Goal: Obtain resource: Download file/media

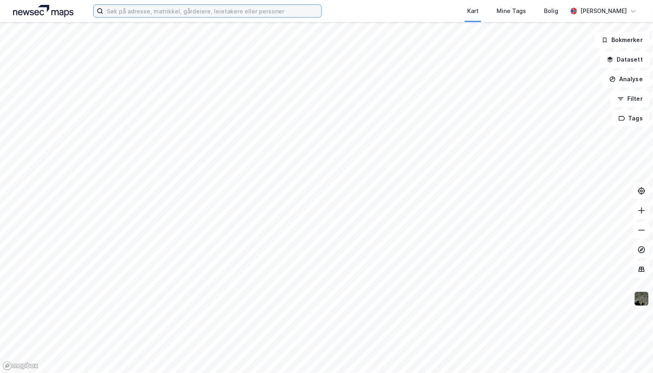
click at [147, 14] on input at bounding box center [212, 11] width 218 height 12
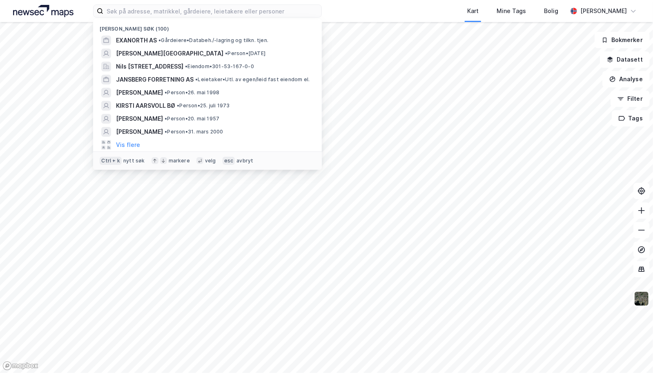
click at [141, 41] on span "EXANORTH AS" at bounding box center [136, 41] width 41 height 10
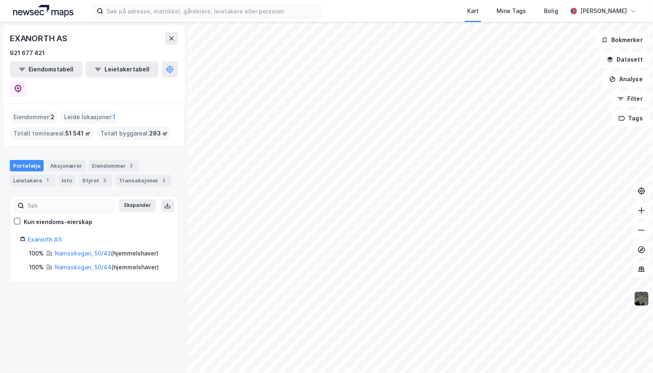
click at [92, 250] on link "Namsskogan, 50/42" at bounding box center [83, 253] width 56 height 7
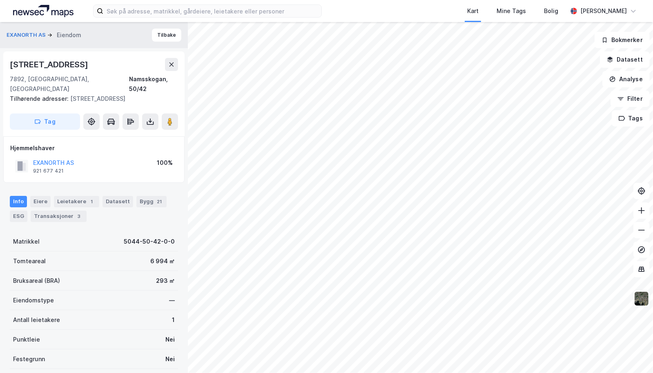
click at [0, 0] on button "EXANORTH AS" at bounding box center [0, 0] width 0 height 0
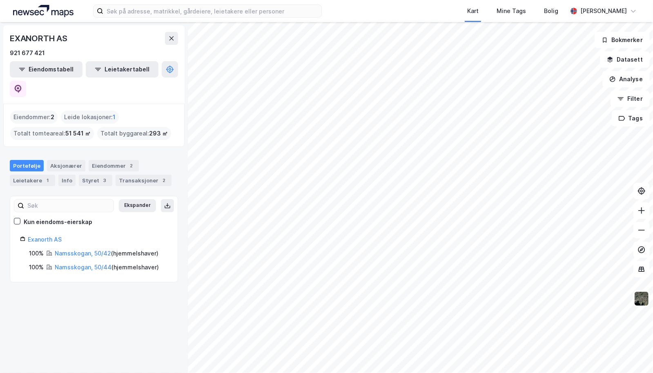
click at [74, 250] on link "Namsskogan, 50/42" at bounding box center [83, 253] width 56 height 7
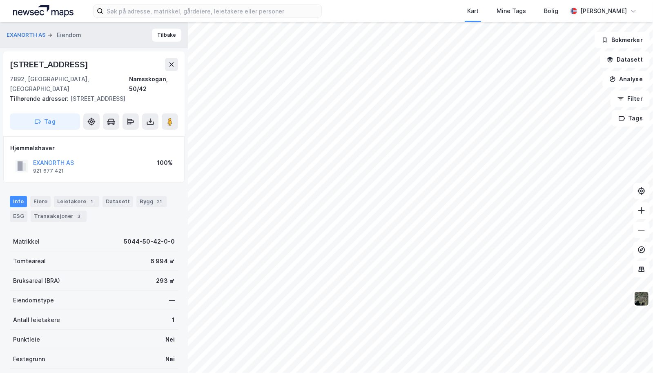
click at [147, 117] on button at bounding box center [150, 122] width 16 height 16
click at [134, 136] on div "Last ned grunnbok" at bounding box center [109, 138] width 47 height 7
drag, startPoint x: 108, startPoint y: 177, endPoint x: 80, endPoint y: 161, distance: 32.9
click at [107, 177] on div "Hjemmelshaver EXANORTH AS 921 677 421 100%" at bounding box center [93, 159] width 181 height 47
click at [0, 0] on button "EXANORTH AS" at bounding box center [0, 0] width 0 height 0
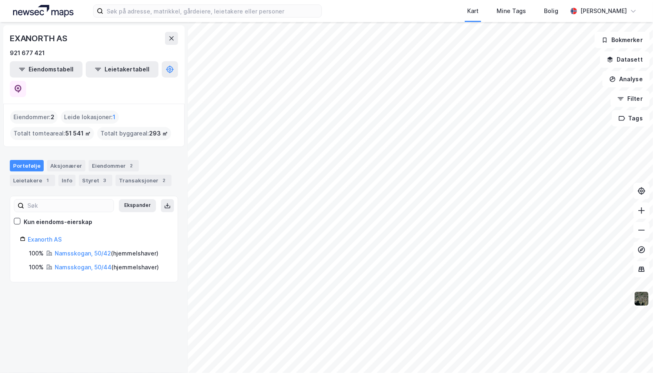
click at [84, 264] on link "Namsskogan, 50/44" at bounding box center [83, 267] width 57 height 7
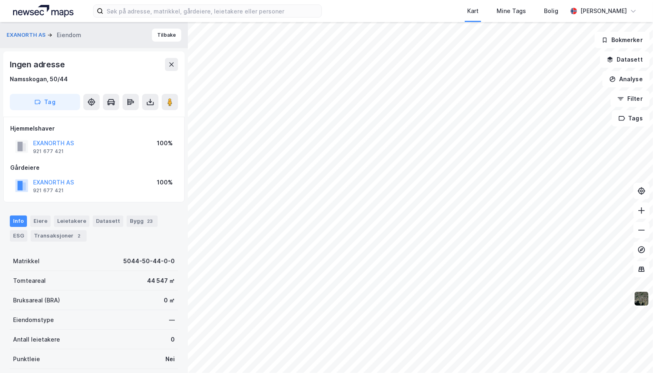
click at [0, 0] on button "EXANORTH AS" at bounding box center [0, 0] width 0 height 0
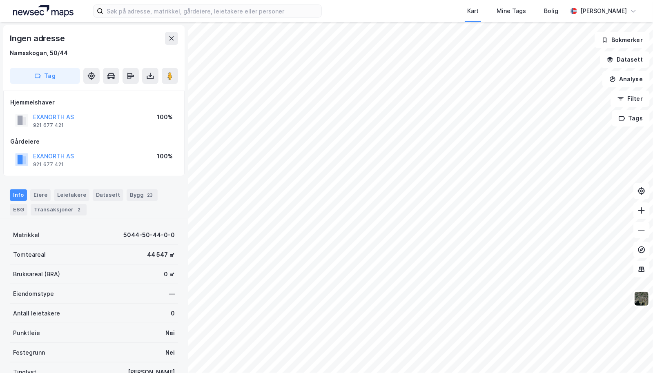
click at [0, 0] on button "EXANORTH AS" at bounding box center [0, 0] width 0 height 0
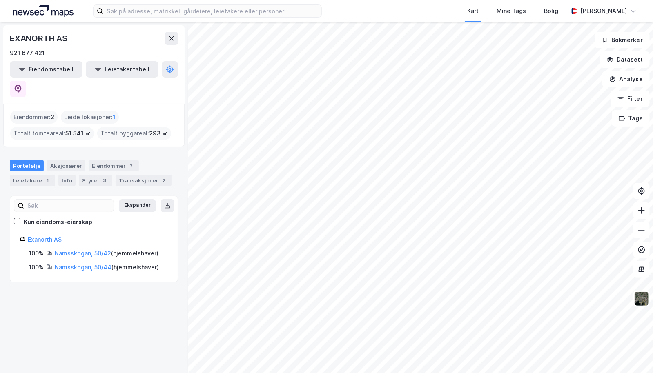
click at [87, 264] on link "Namsskogan, 50/44" at bounding box center [83, 267] width 57 height 7
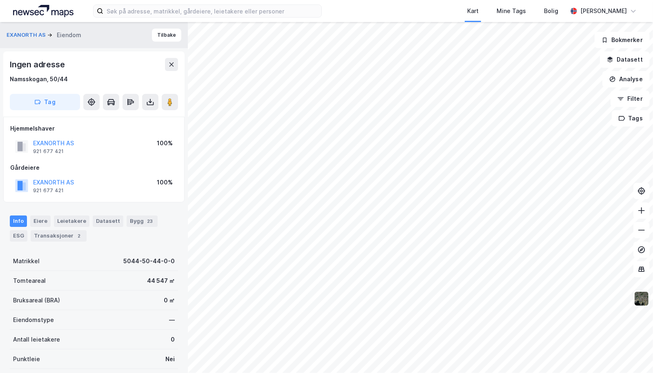
click at [150, 97] on button at bounding box center [150, 102] width 16 height 16
click at [108, 119] on div "Last ned grunnbok" at bounding box center [109, 118] width 47 height 7
click at [163, 18] on div "Kart Mine Tags Bolig [PERSON_NAME]" at bounding box center [326, 11] width 653 height 22
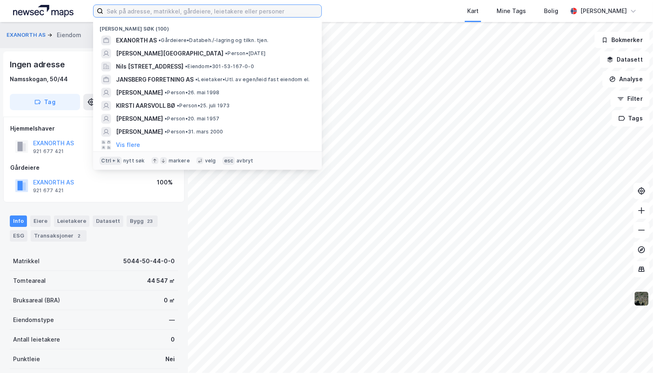
click at [168, 13] on input at bounding box center [212, 11] width 218 height 12
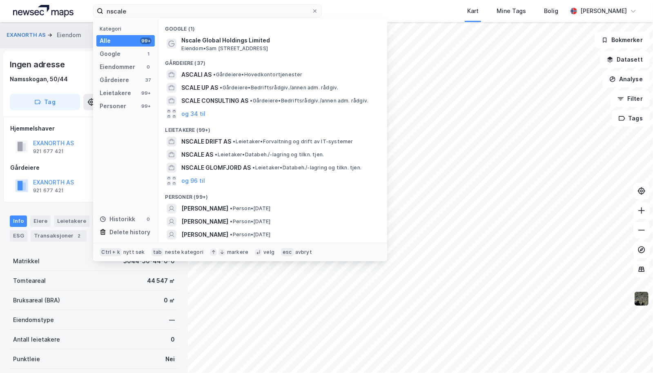
click at [219, 168] on span "NSCALE GLOMFJORD AS" at bounding box center [215, 168] width 69 height 10
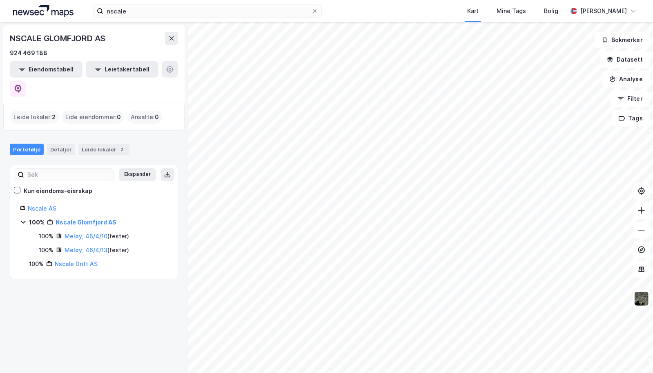
click at [82, 233] on link "Meløy, 46/4/10" at bounding box center [86, 236] width 43 height 7
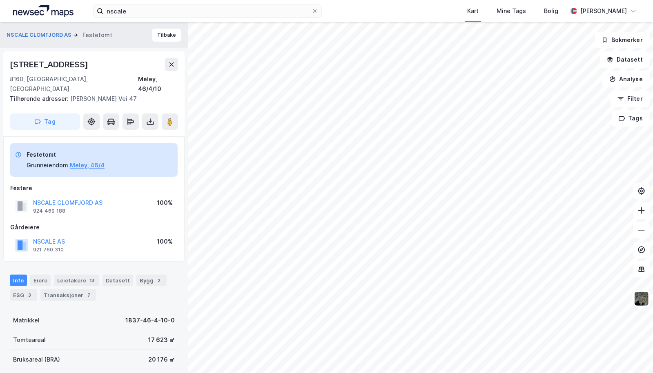
click at [100, 161] on button "Meløy, 46/4" at bounding box center [87, 166] width 35 height 10
click at [150, 114] on button at bounding box center [150, 122] width 16 height 16
click at [148, 133] on div "Last ned grunnbok" at bounding box center [114, 138] width 87 height 13
click at [109, 83] on div "8160, [GEOGRAPHIC_DATA], [GEOGRAPHIC_DATA] [GEOGRAPHIC_DATA], 46/4/10" at bounding box center [94, 84] width 168 height 20
drag, startPoint x: 112, startPoint y: 76, endPoint x: 26, endPoint y: 65, distance: 86.1
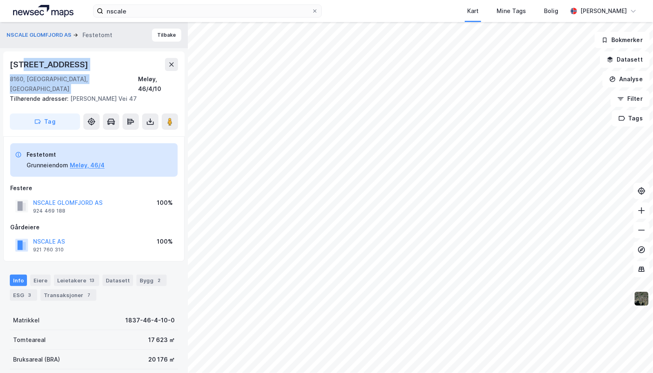
click at [26, 65] on div "[STREET_ADDRESS]" at bounding box center [94, 76] width 168 height 36
click at [25, 65] on div "[STREET_ADDRESS]" at bounding box center [50, 64] width 80 height 13
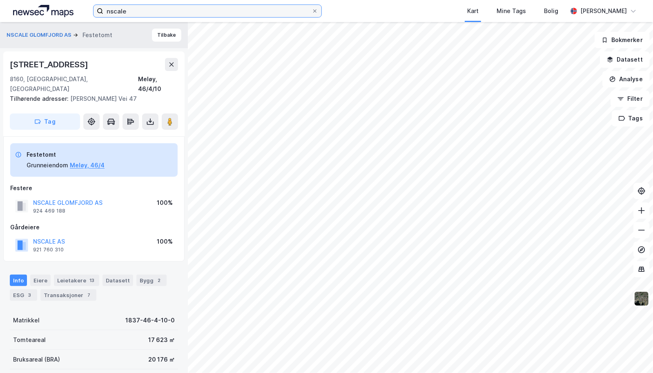
click at [175, 13] on input "nscale" at bounding box center [207, 11] width 208 height 12
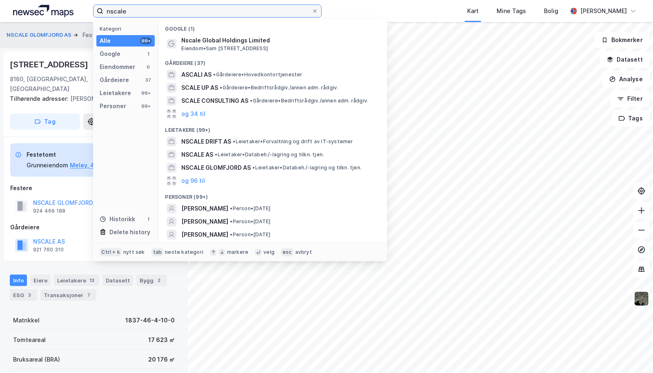
type input "nscal"
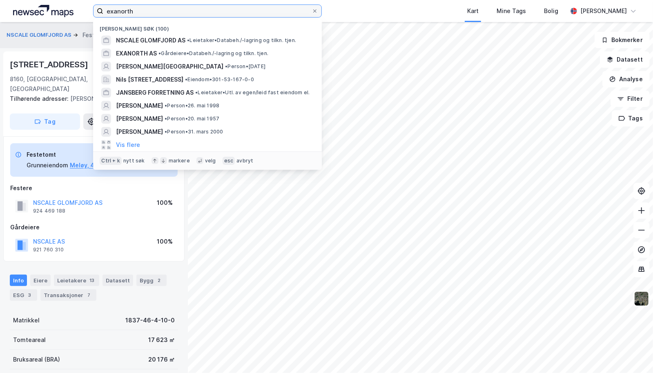
type input "exanorth"
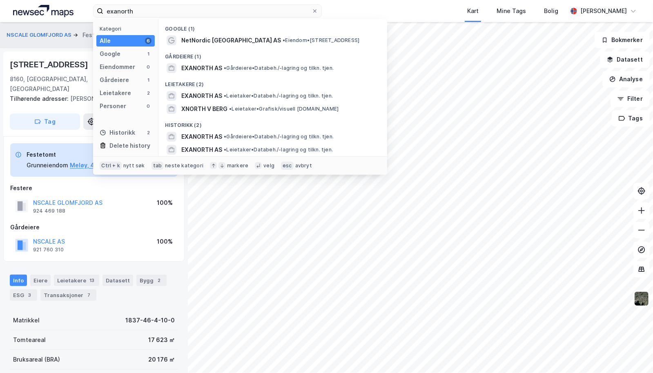
click at [214, 69] on span "EXANORTH AS" at bounding box center [201, 68] width 41 height 10
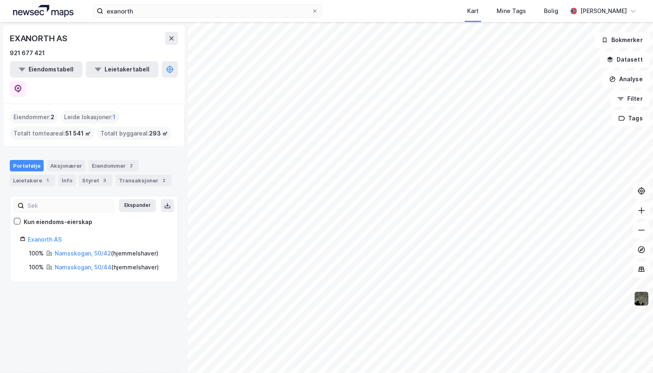
click at [83, 250] on link "Namsskogan, 50/42" at bounding box center [83, 253] width 56 height 7
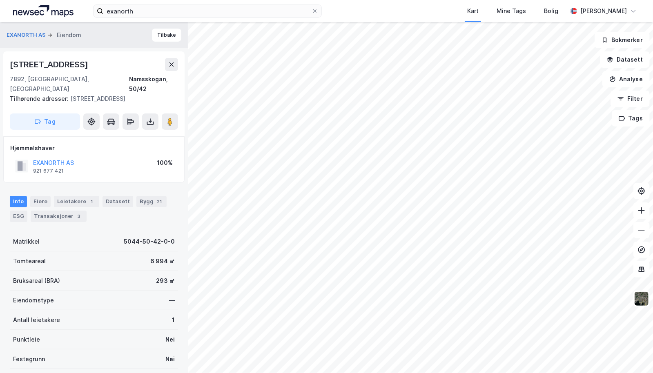
click at [151, 124] on icon at bounding box center [150, 122] width 8 height 8
click at [119, 140] on div "Last ned grunnbok" at bounding box center [109, 138] width 47 height 7
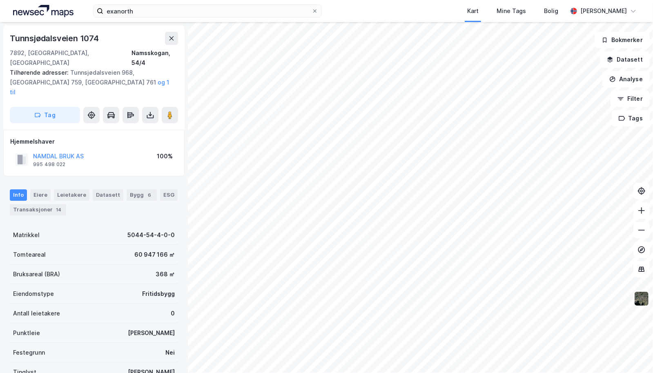
click at [154, 4] on label "exanorth" at bounding box center [207, 10] width 229 height 13
click at [154, 5] on input "exanorth" at bounding box center [207, 11] width 208 height 12
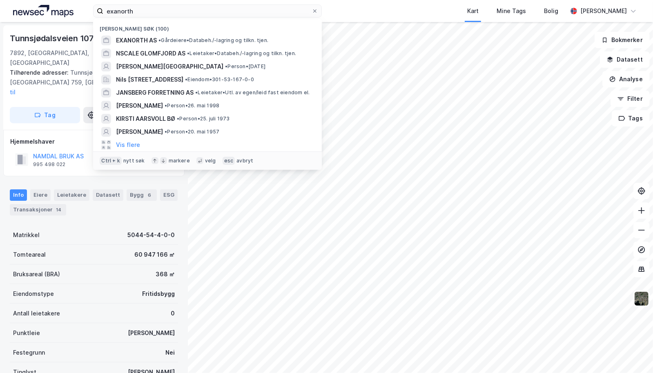
click at [144, 36] on span "EXANORTH AS" at bounding box center [136, 41] width 41 height 10
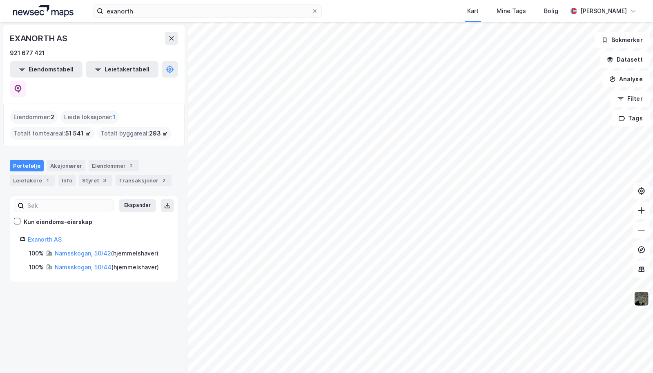
click at [66, 250] on link "Namsskogan, 50/42" at bounding box center [83, 253] width 56 height 7
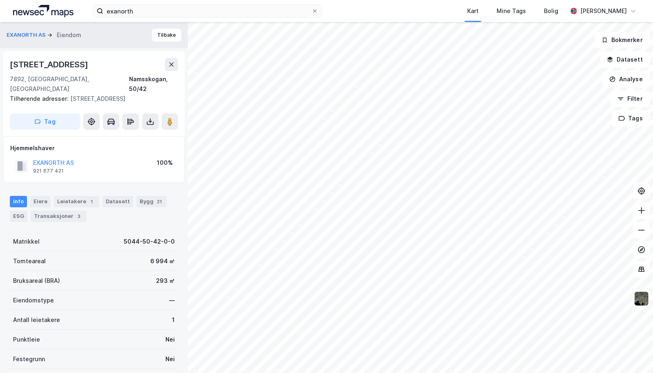
click at [96, 163] on div "EXANORTH AS 921 677 421 100%" at bounding box center [93, 166] width 167 height 20
click at [0, 0] on button "EXANORTH AS" at bounding box center [0, 0] width 0 height 0
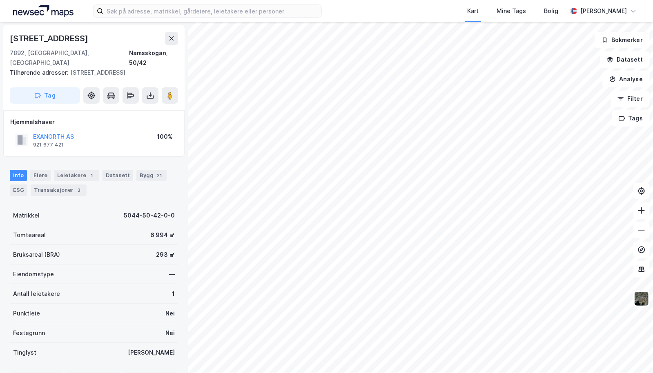
click at [147, 90] on button at bounding box center [150, 95] width 16 height 16
click at [145, 111] on div "Last ned grunnbok" at bounding box center [114, 111] width 87 height 13
